Goal: Check status: Check status

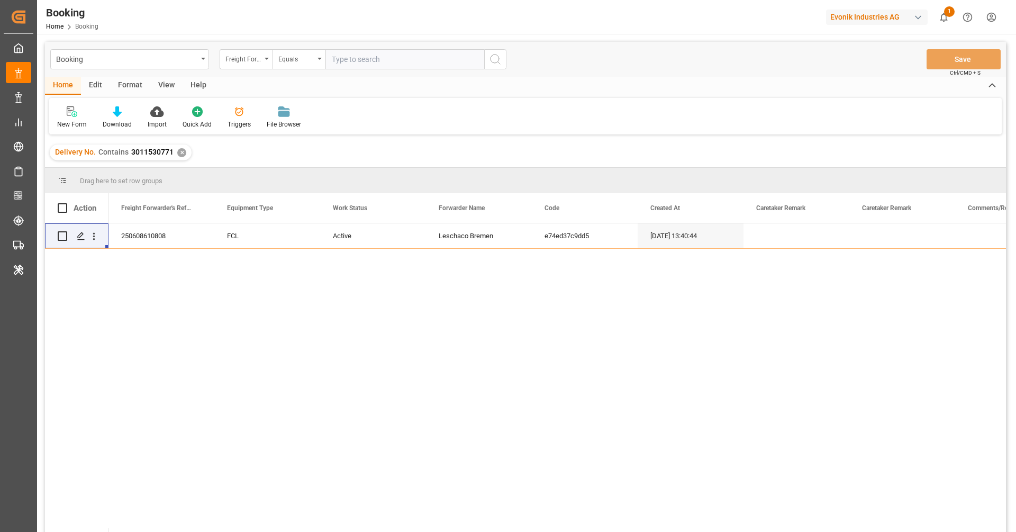
click at [847, 21] on div "Evonik Industries AG" at bounding box center [877, 17] width 102 height 15
type input "compo"
click at [877, 70] on div "[PERSON_NAME] Expert" at bounding box center [879, 71] width 181 height 22
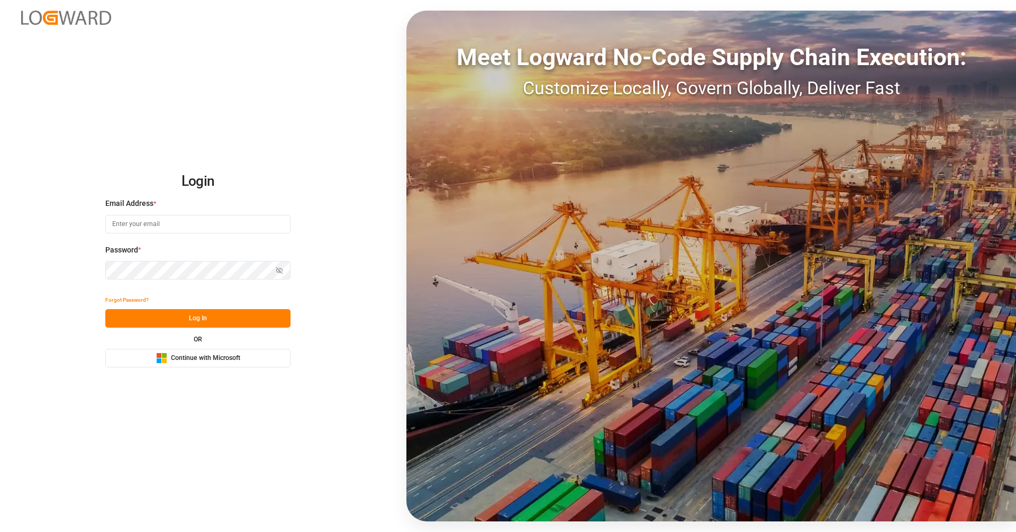
click at [222, 368] on div "Login Email Address * Password * Show password Forgot Password? Log In OR Micro…" at bounding box center [508, 266] width 1016 height 532
click at [219, 362] on span "Continue with Microsoft" at bounding box center [205, 359] width 69 height 10
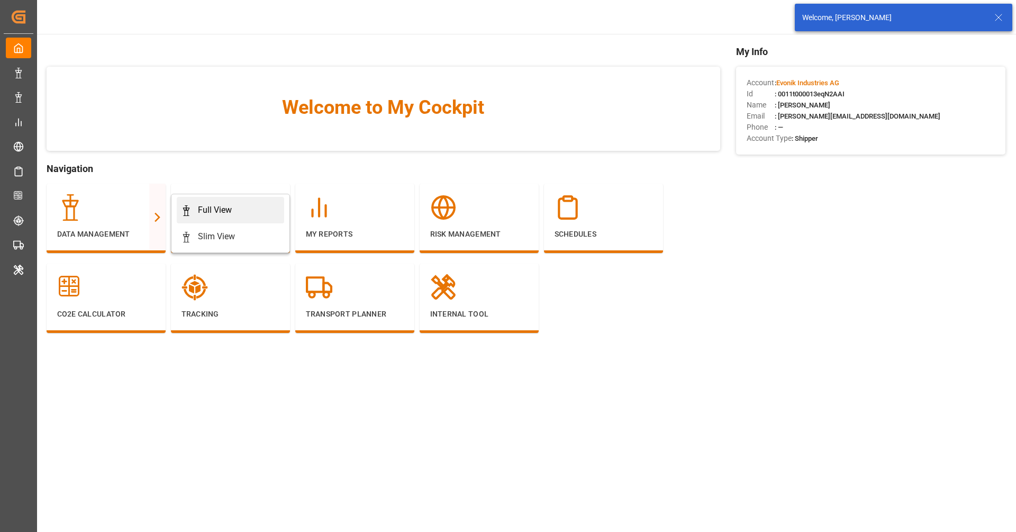
click at [259, 211] on div "Full View" at bounding box center [230, 210] width 99 height 13
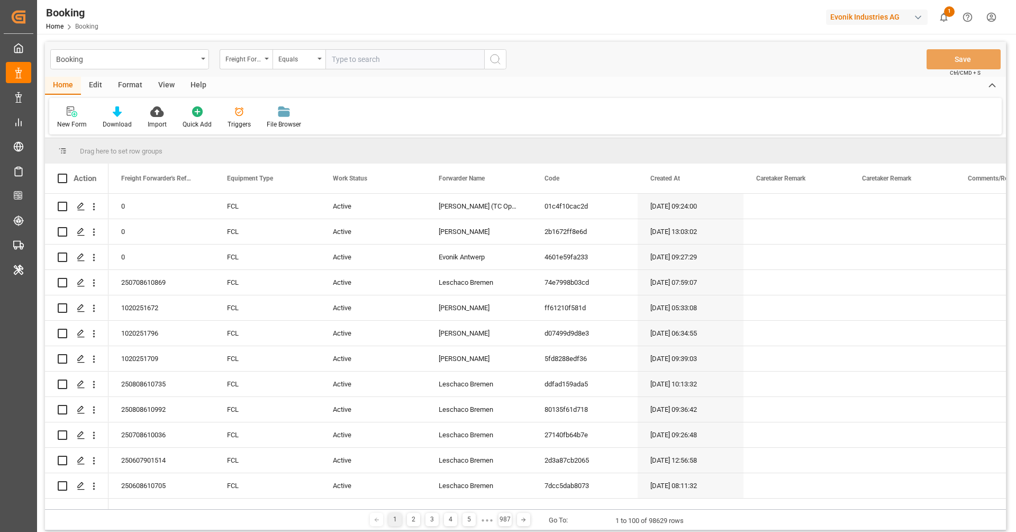
click at [650, 65] on div "Booking Freight Forwarder's Reference No. Equals Save Ctrl/CMD + S" at bounding box center [525, 59] width 961 height 35
click at [897, 15] on div "Evonik Industries AG" at bounding box center [877, 17] width 102 height 15
type input "compo expert"
click at [891, 63] on div "[PERSON_NAME] Expert" at bounding box center [879, 71] width 181 height 22
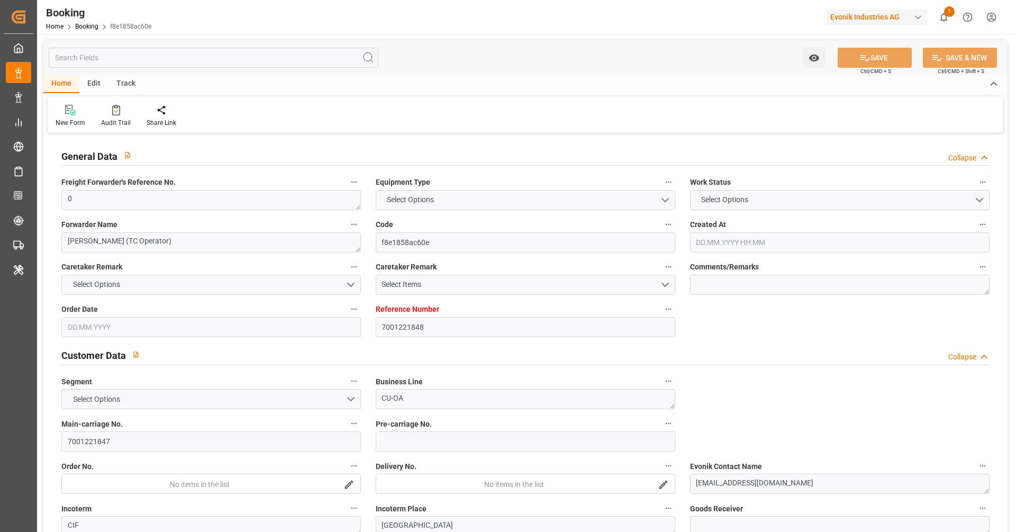
type input "7001221848"
type input "9321536"
type input "Maersk"
type input "Maersk Line AS"
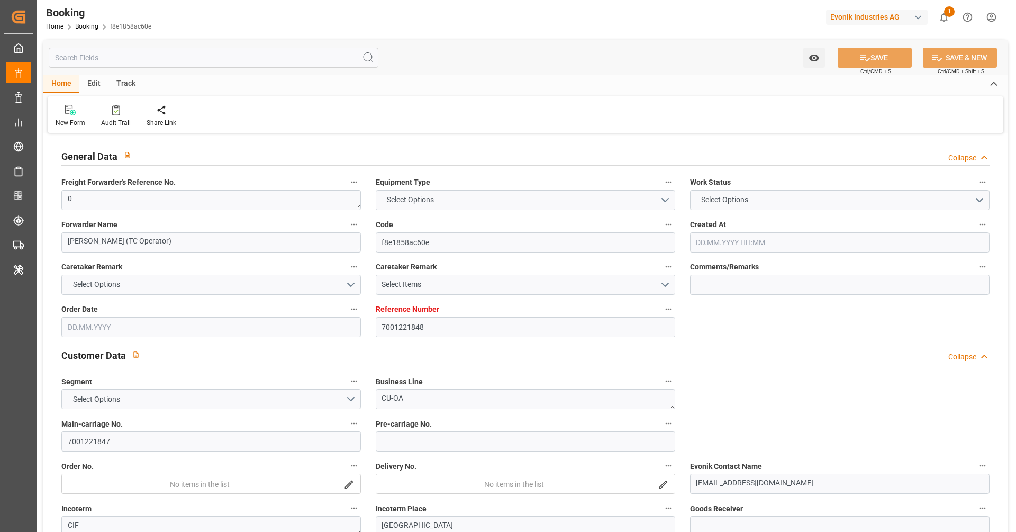
type input "NLRTM"
type input "SGSIN"
type input "0"
type input "14.07.2025 12:21"
type input "[DATE]"
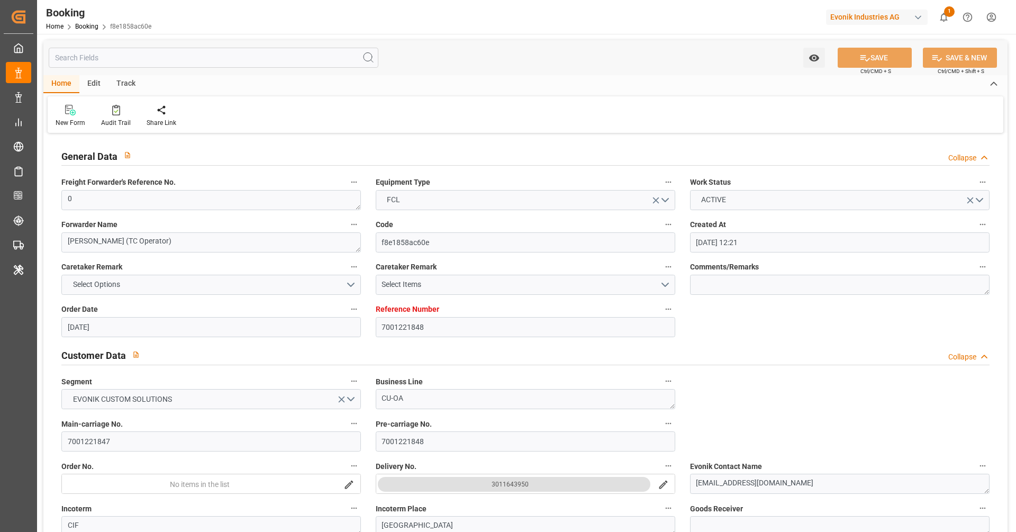
type input "03.09.2025"
type input "04.08.2025"
type input "17.08.2025 00:00"
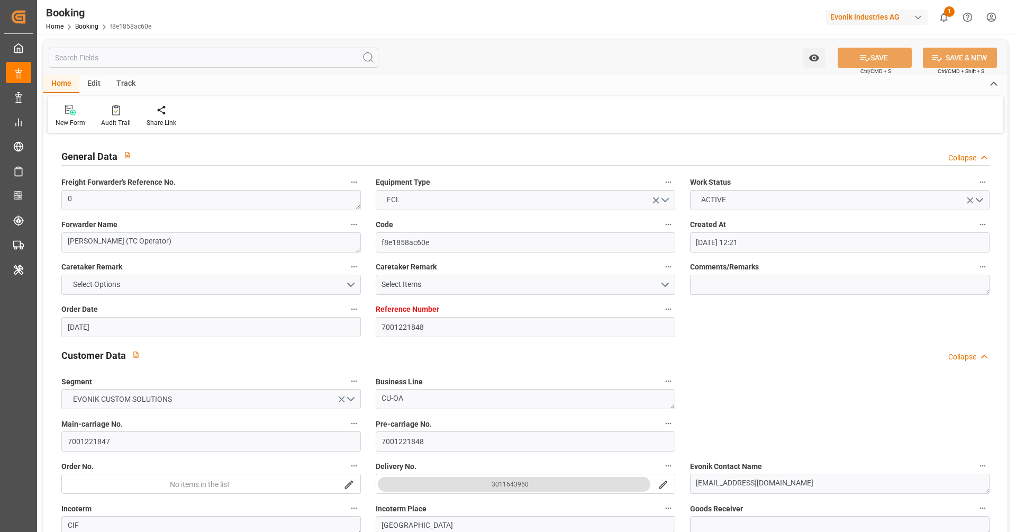
type input "11.08.2025 00:00"
type input "22.09.2025 00:00"
type input "22.08.2025 00:00"
type input "[DATE]"
type input "18.08.2025 09:56"
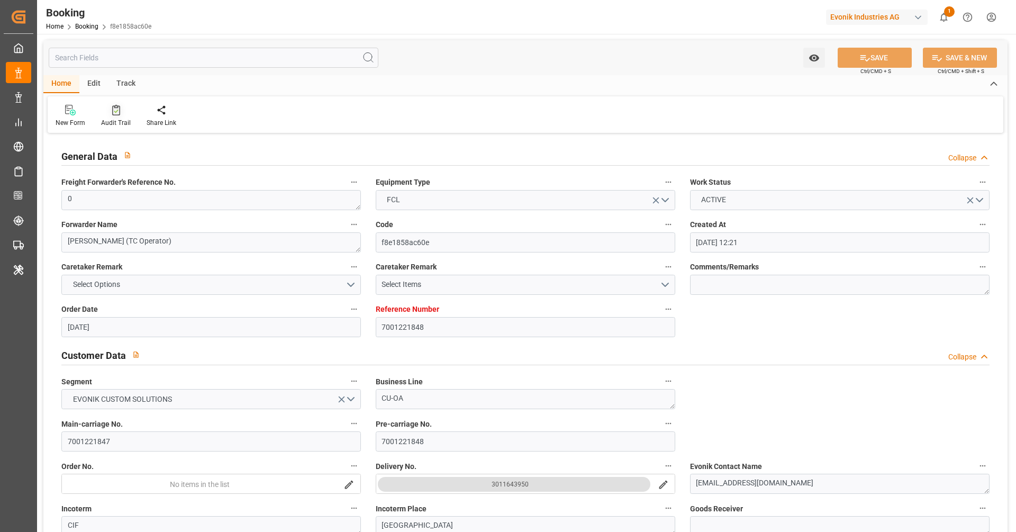
click at [121, 115] on div "Audit Trail" at bounding box center [116, 115] width 46 height 23
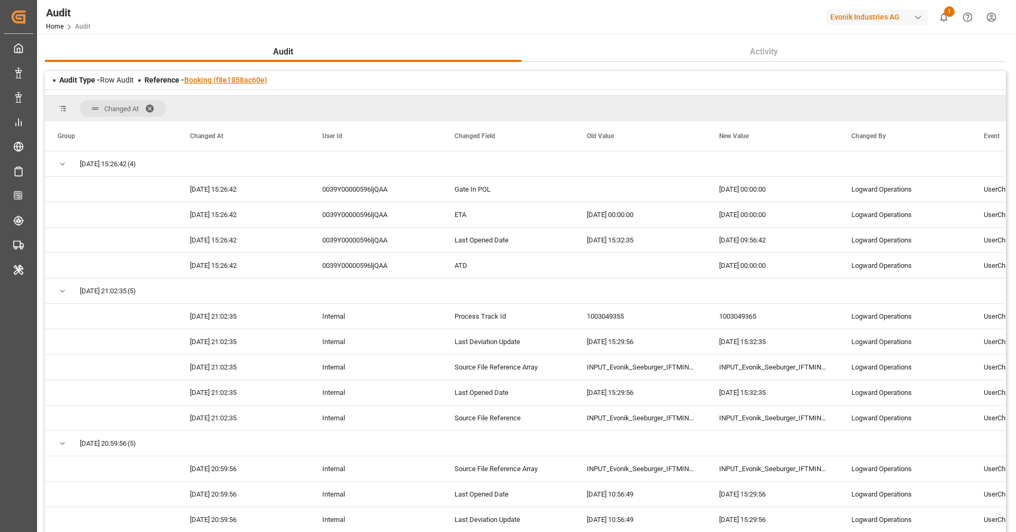
click at [245, 82] on link "Booking (f8e1858ac60e)" at bounding box center [225, 80] width 83 height 8
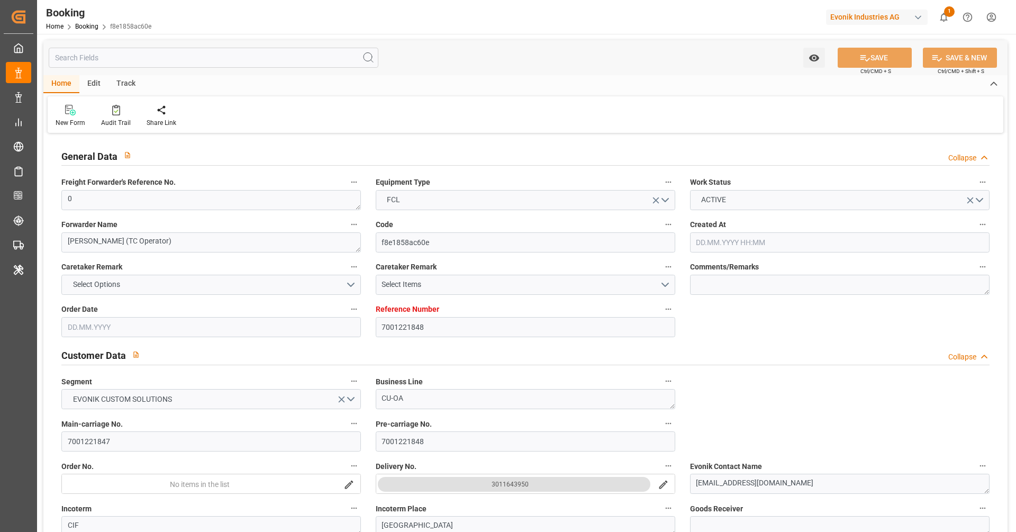
type input "7001221848"
type input "9321536"
type input "Maersk"
type input "Maersk Line AS"
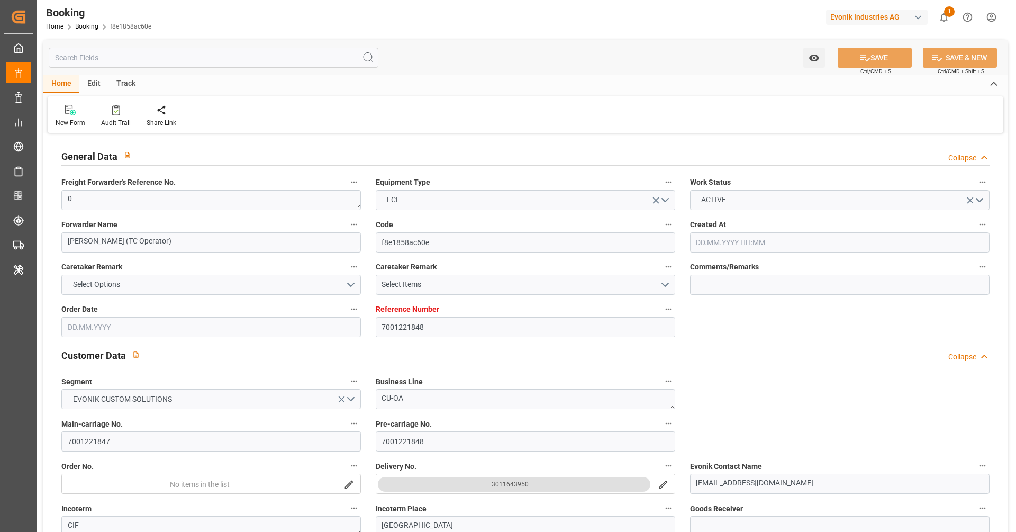
type input "NLRTM"
type input "SGSIN"
type input "0"
type input "14.07.2025 12:21"
type input "[DATE]"
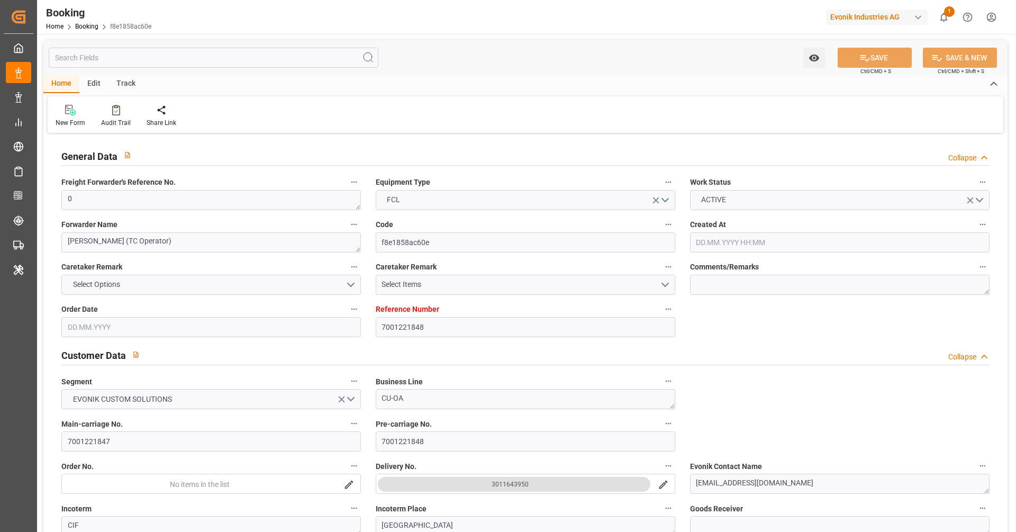
type input "03.09.2025"
type input "04.08.2025"
type input "17.08.2025 00:00"
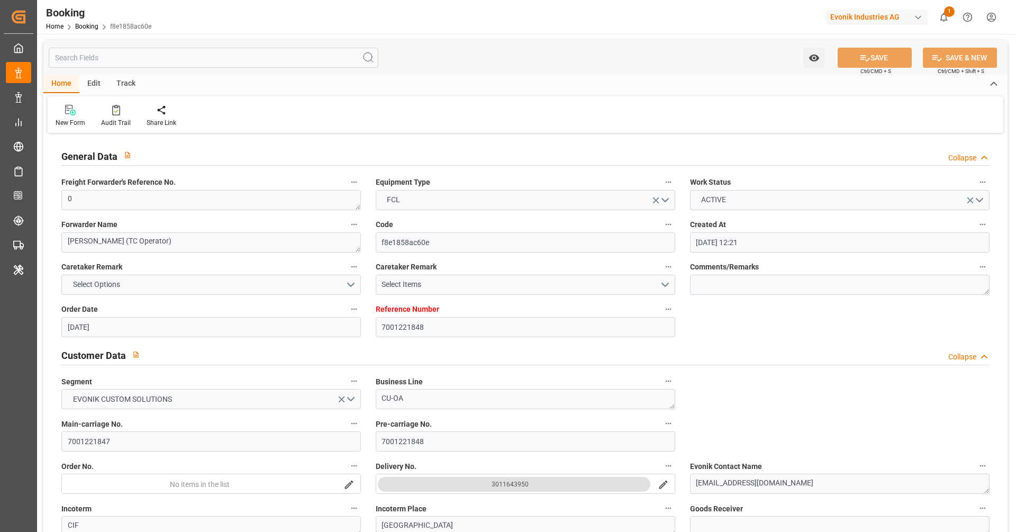
type input "11.08.2025 00:00"
type input "22.09.2025 00:00"
type input "22.08.2025 00:00"
type input "[DATE]"
type input "18.08.2025 09:56"
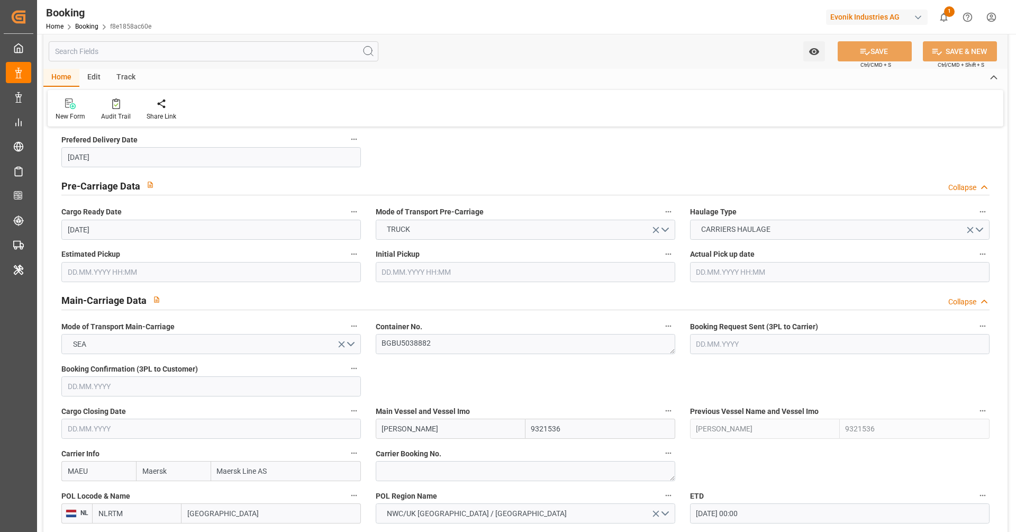
scroll to position [551, 0]
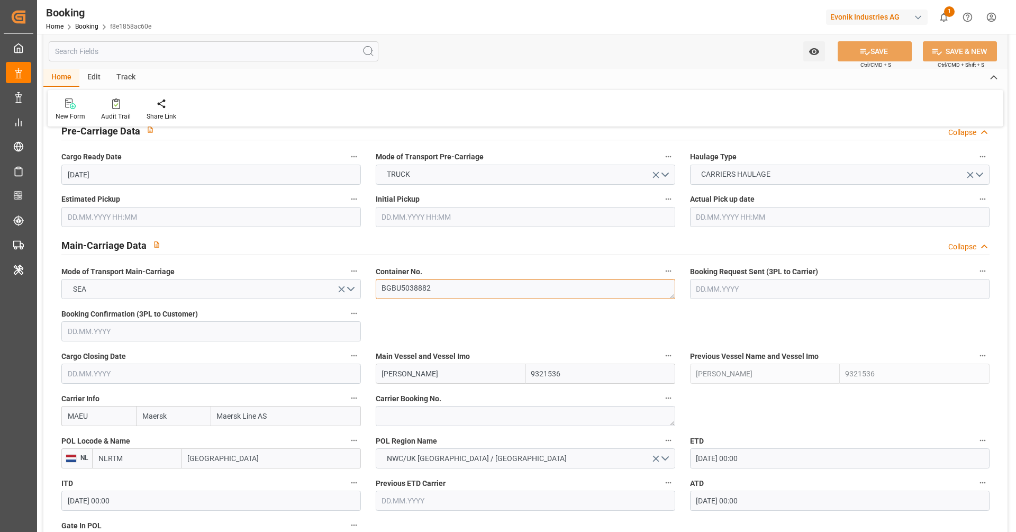
click at [462, 294] on textarea "BGBU5038882" at bounding box center [526, 289] width 300 height 20
click at [111, 115] on div "Audit Trail" at bounding box center [116, 117] width 30 height 10
